Goal: Task Accomplishment & Management: Manage account settings

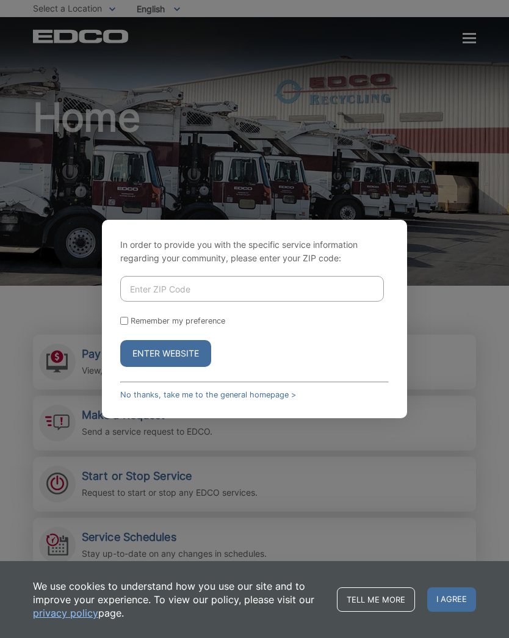
click at [121, 325] on input "Remember my preference" at bounding box center [124, 321] width 8 height 8
checkbox input "true"
click at [276, 301] on input "Enter ZIP Code" at bounding box center [252, 289] width 264 height 26
type input "92019"
click at [190, 367] on button "Enter Website" at bounding box center [165, 353] width 91 height 27
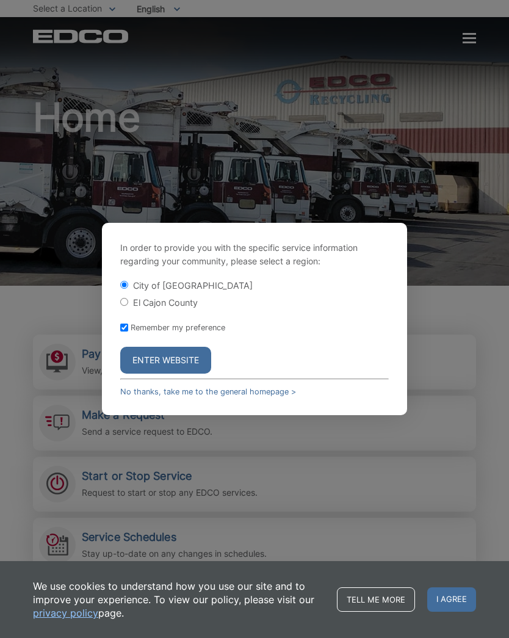
click at [128, 306] on input "El Cajon County" at bounding box center [124, 302] width 8 height 8
radio input "true"
click at [178, 373] on button "Enter Website" at bounding box center [165, 360] width 91 height 27
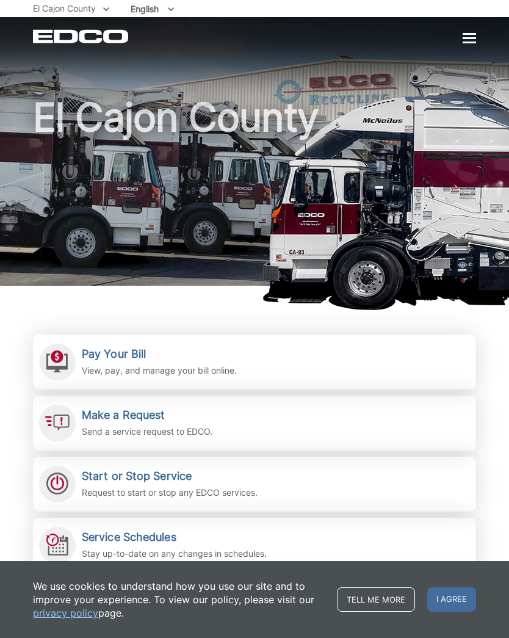
click at [469, 39] on div at bounding box center [468, 38] width 13 height 2
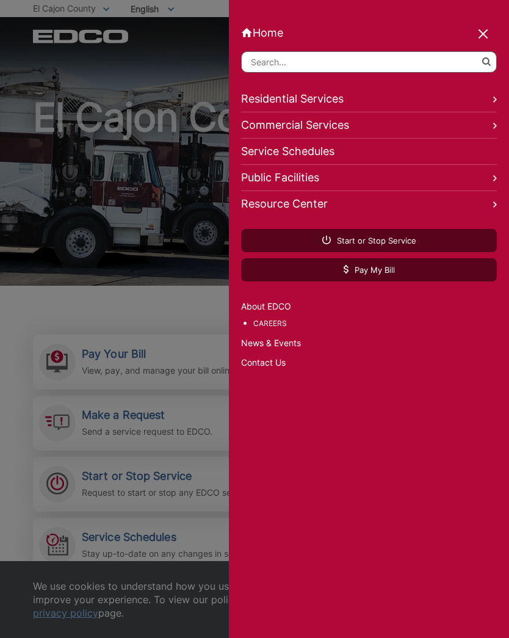
click at [480, 107] on link "Residential Services" at bounding box center [369, 99] width 256 height 26
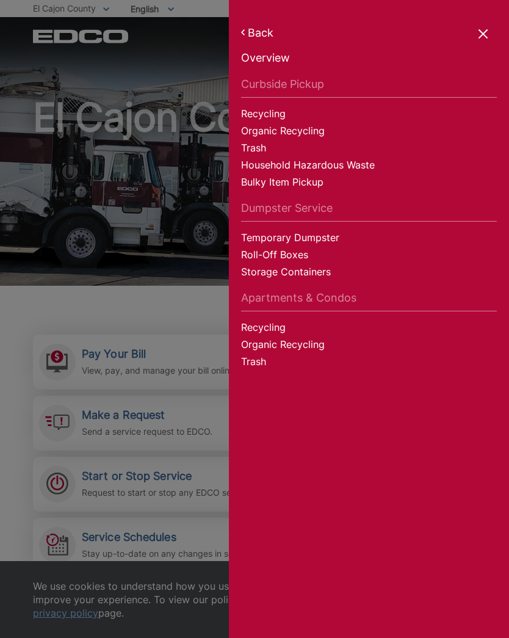
click at [69, 362] on div at bounding box center [254, 319] width 509 height 638
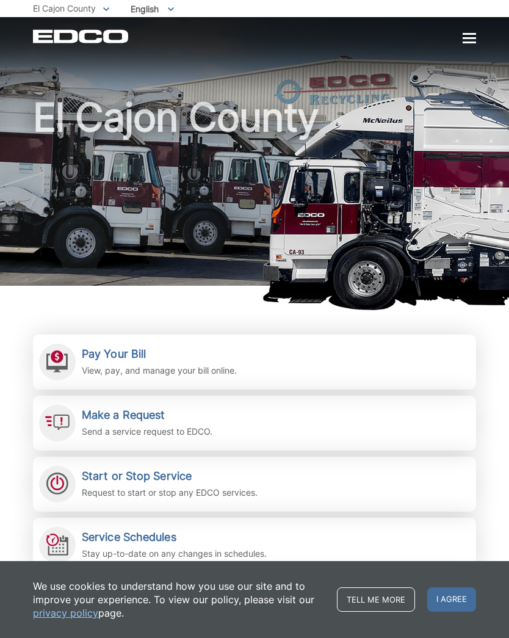
click at [73, 361] on div at bounding box center [57, 361] width 37 height 37
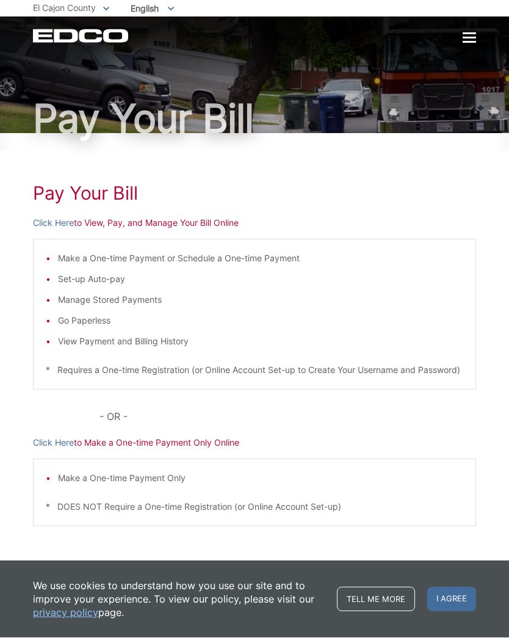
scroll to position [38, 0]
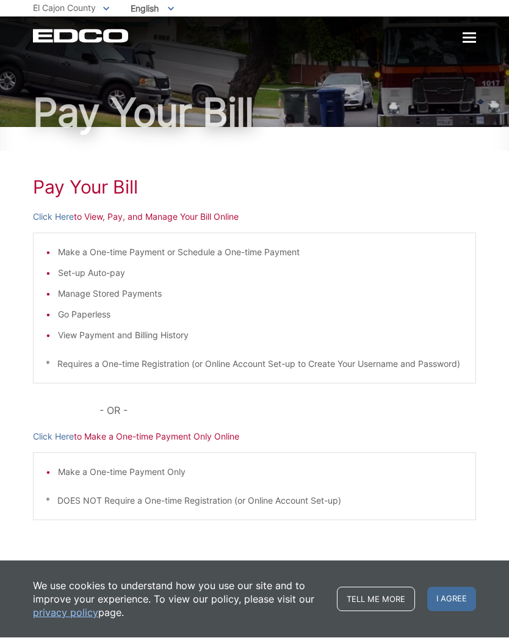
click at [218, 210] on p "Click Here to View, Pay, and Manage Your Bill Online" at bounding box center [254, 216] width 443 height 13
click at [217, 210] on p "Click Here to View, Pay, and Manage Your Bill Online" at bounding box center [254, 216] width 443 height 13
click at [210, 210] on p "Click Here to View, Pay, and Manage Your Bill Online" at bounding box center [254, 216] width 443 height 13
click at [218, 210] on p "Click Here to View, Pay, and Manage Your Bill Online" at bounding box center [254, 216] width 443 height 13
click at [120, 210] on p "Click Here to View, Pay, and Manage Your Bill Online" at bounding box center [254, 216] width 443 height 13
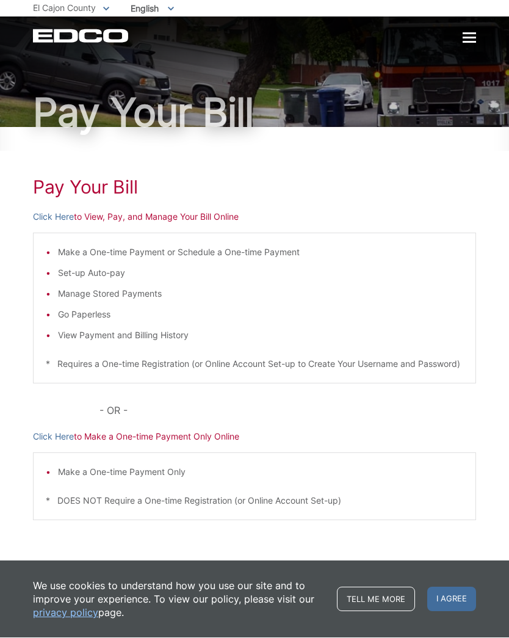
click at [116, 210] on p "Click Here to View, Pay, and Manage Your Bill Online" at bounding box center [254, 216] width 443 height 13
click at [38, 210] on link "Click Here" at bounding box center [53, 216] width 41 height 13
